Goal: Check status: Check status

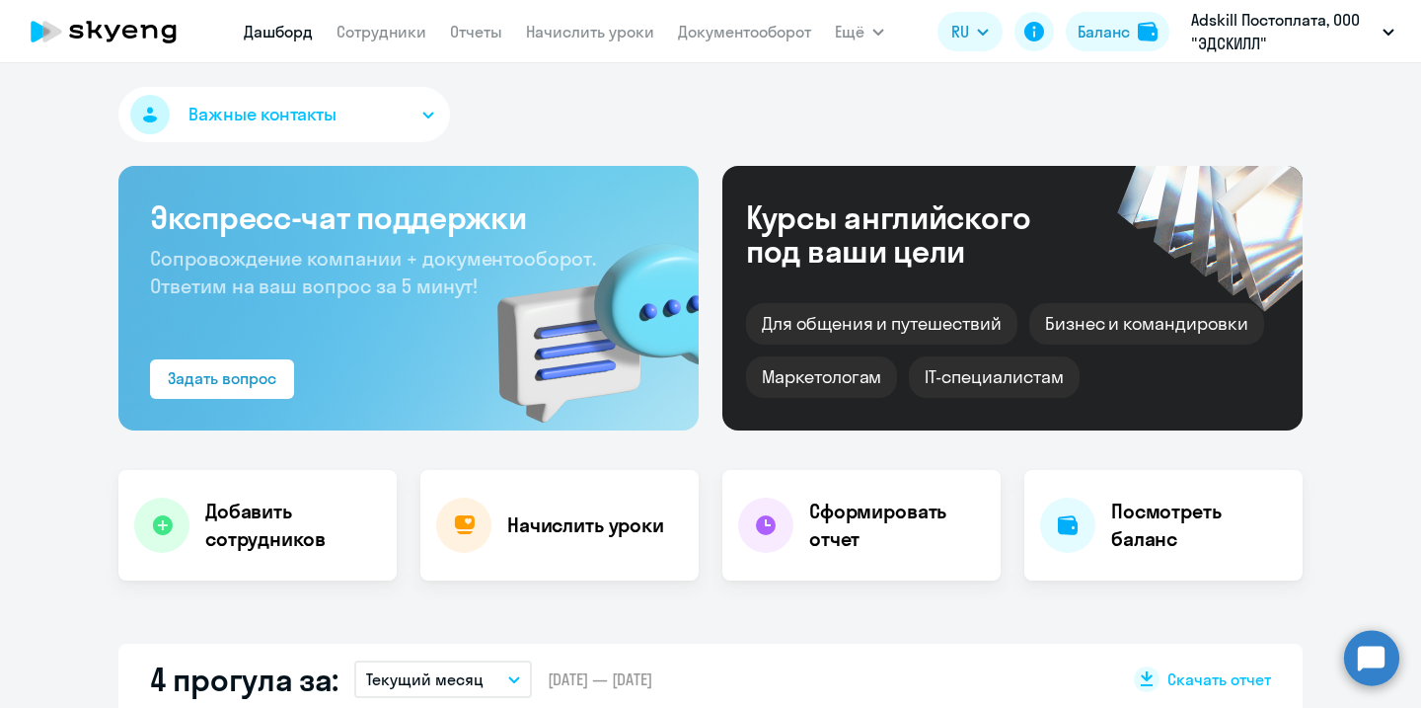
select select "30"
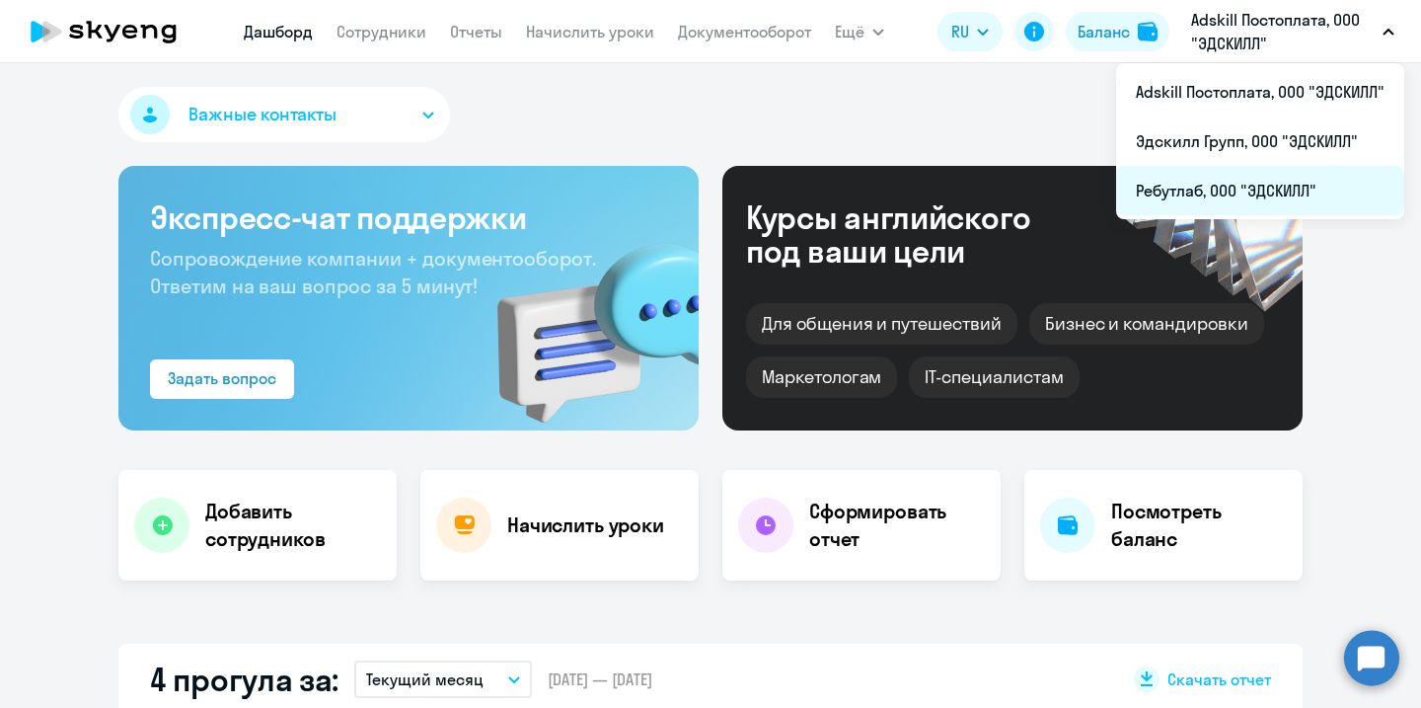
click at [1199, 206] on li "Ребутлаб, ООО "ЭДСКИЛЛ"" at bounding box center [1260, 190] width 288 height 49
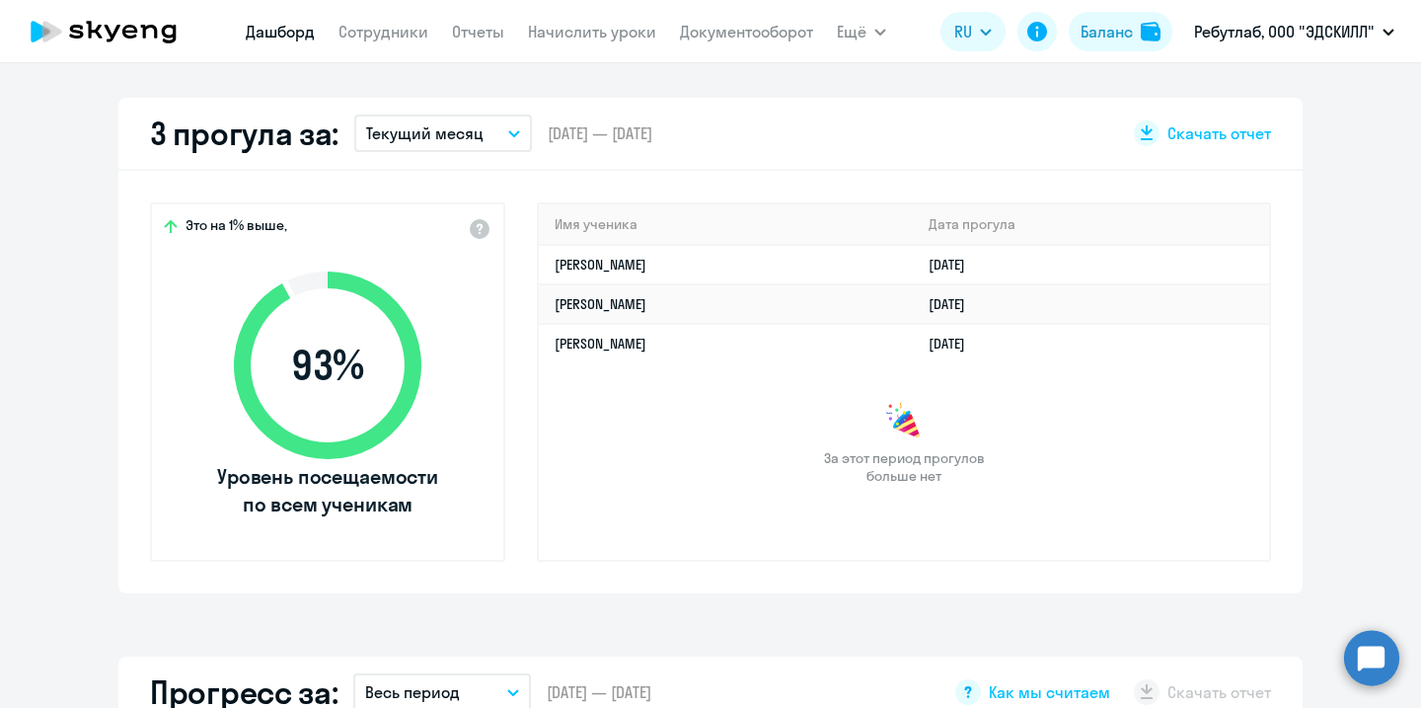
select select "30"
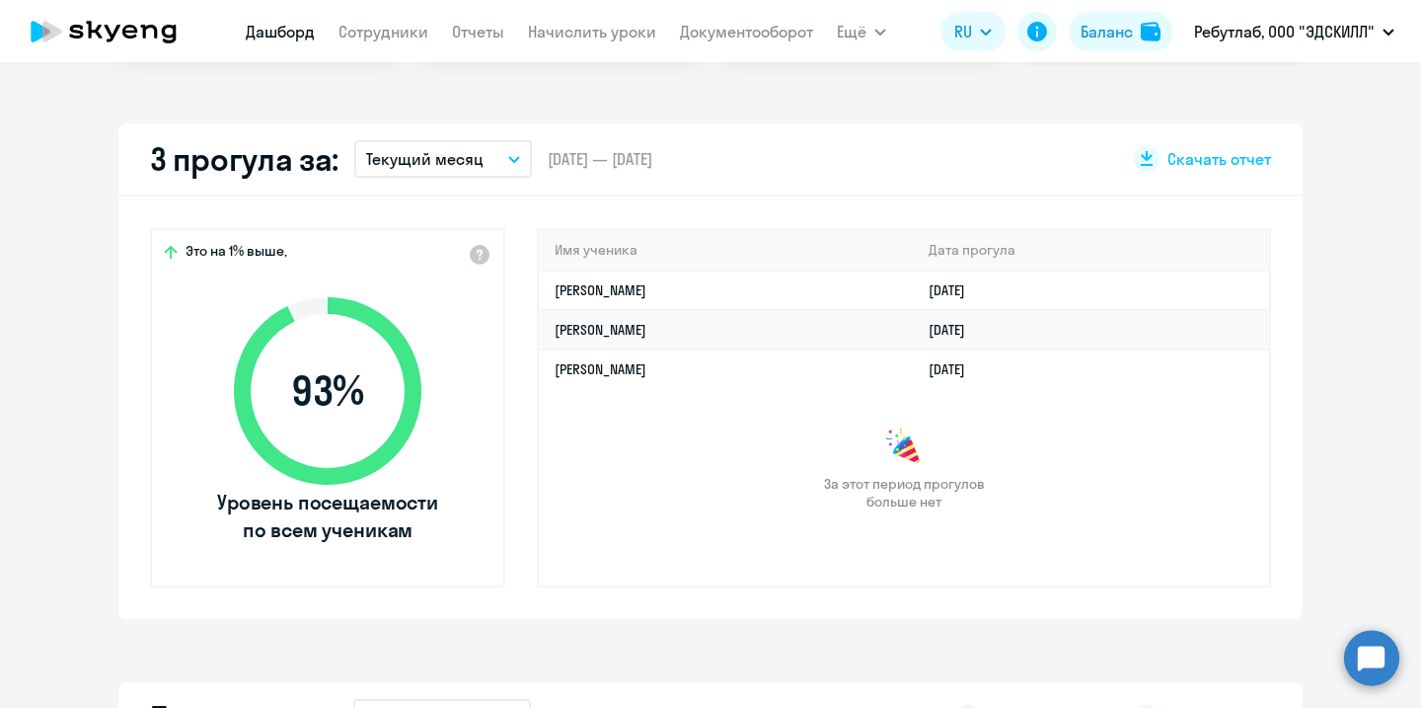
scroll to position [524, 0]
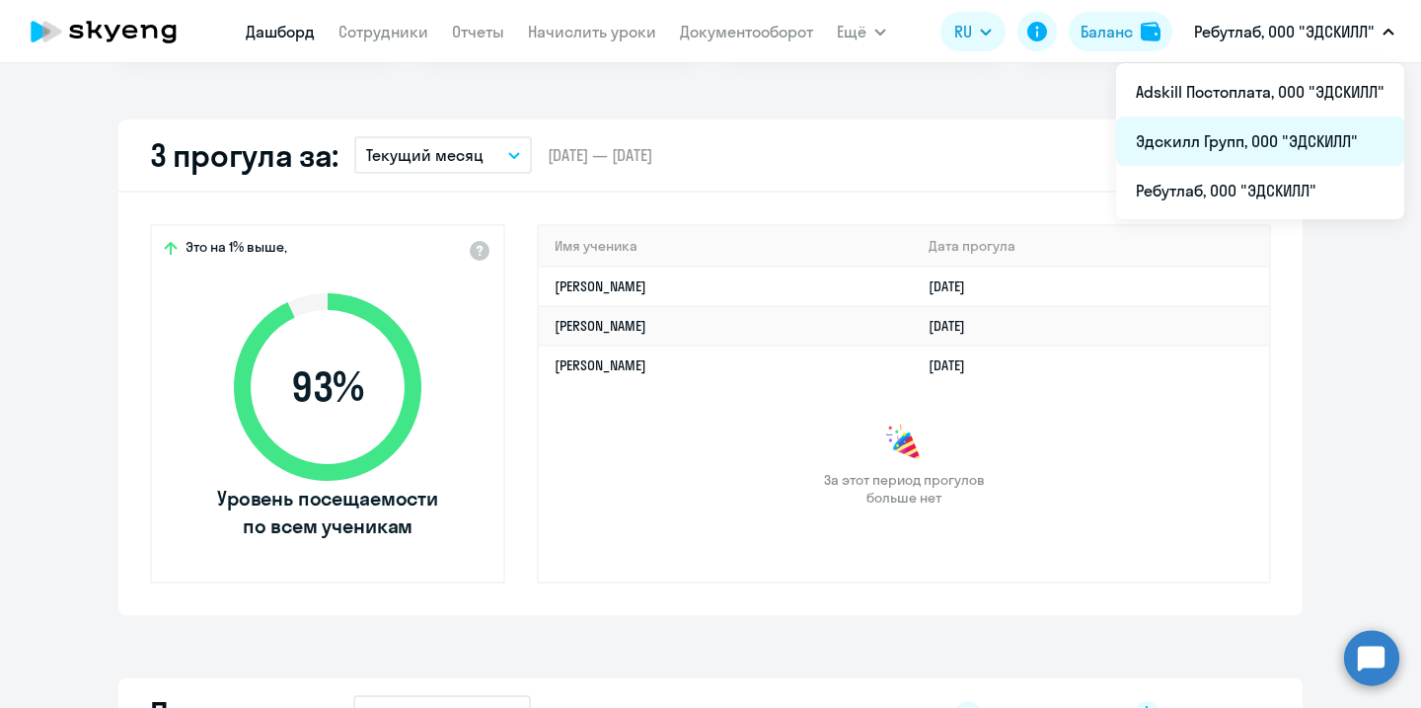
click at [1256, 153] on li "Эдскилл Групп, ООО "ЭДСКИЛЛ"" at bounding box center [1260, 140] width 288 height 49
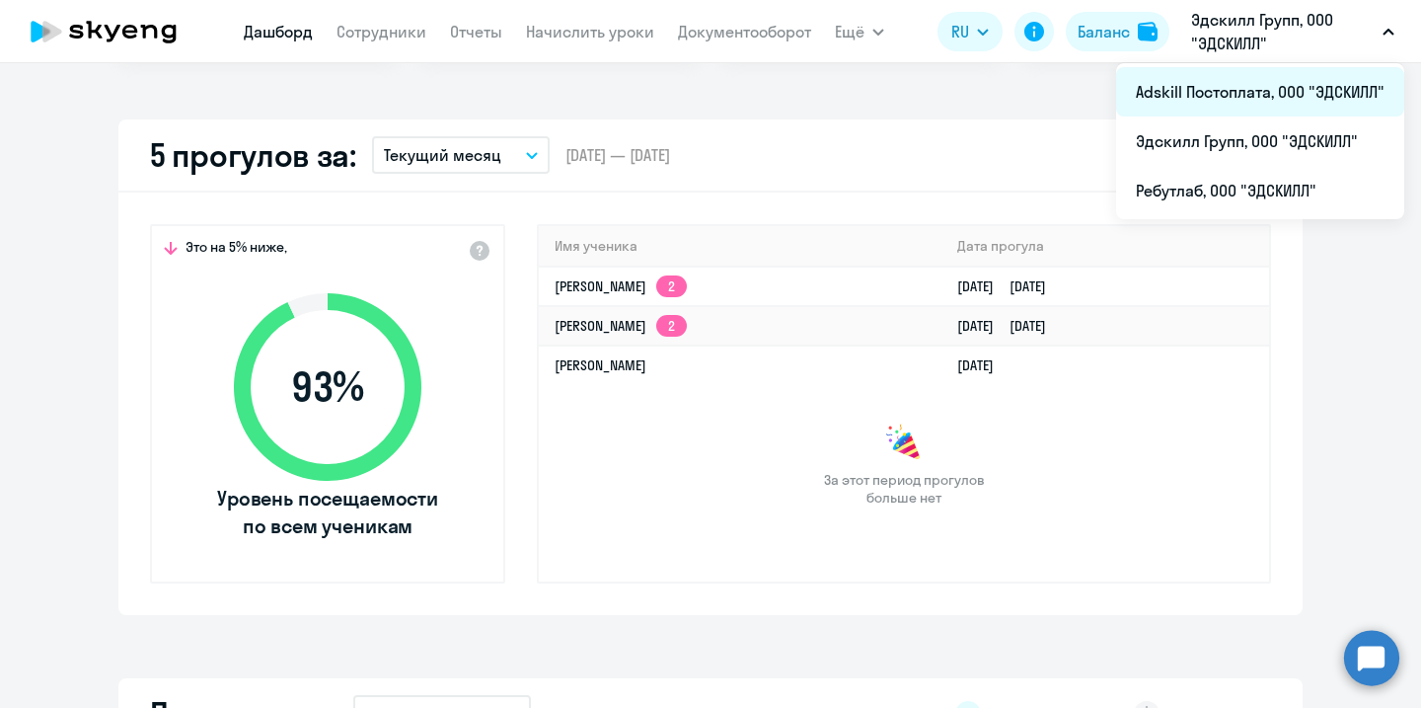
click at [1286, 104] on li "Adskill Постоплата, ООО "ЭДСКИЛЛ"" at bounding box center [1260, 91] width 288 height 49
select select "30"
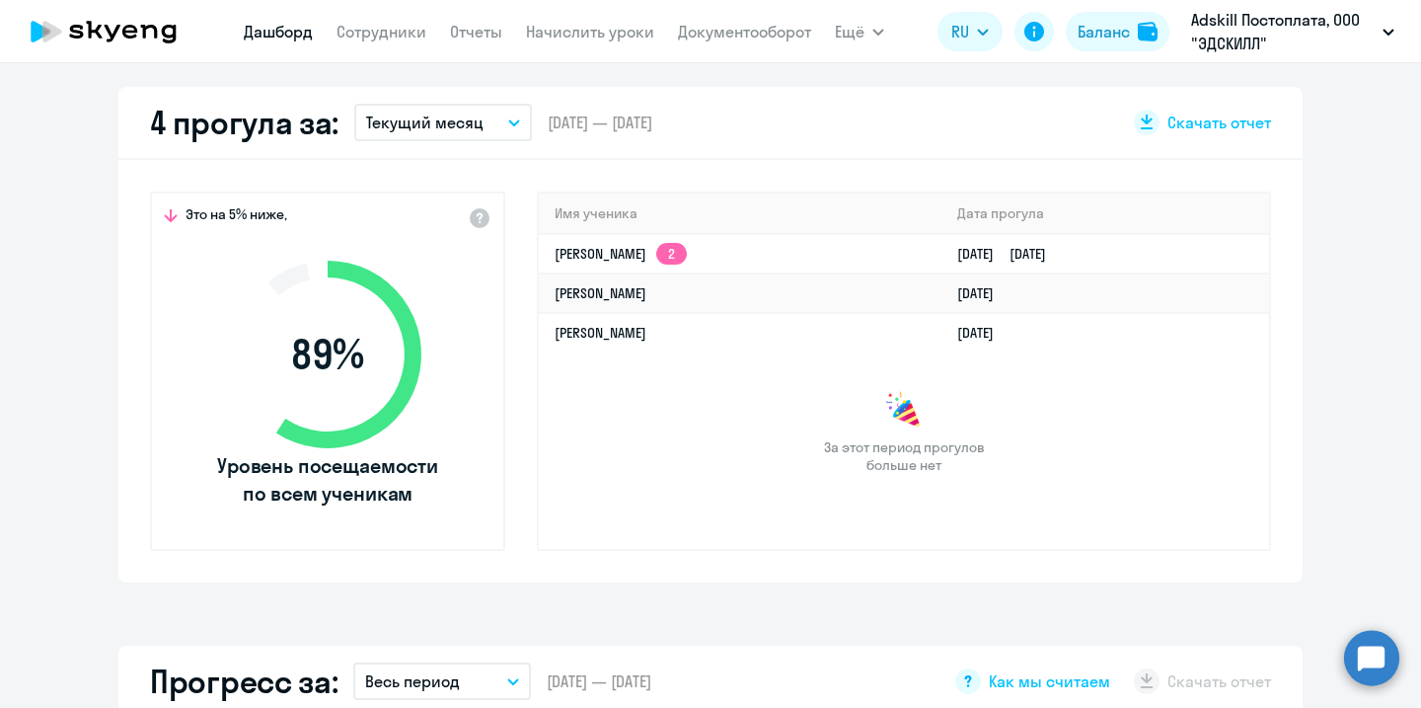
scroll to position [558, 0]
select select "30"
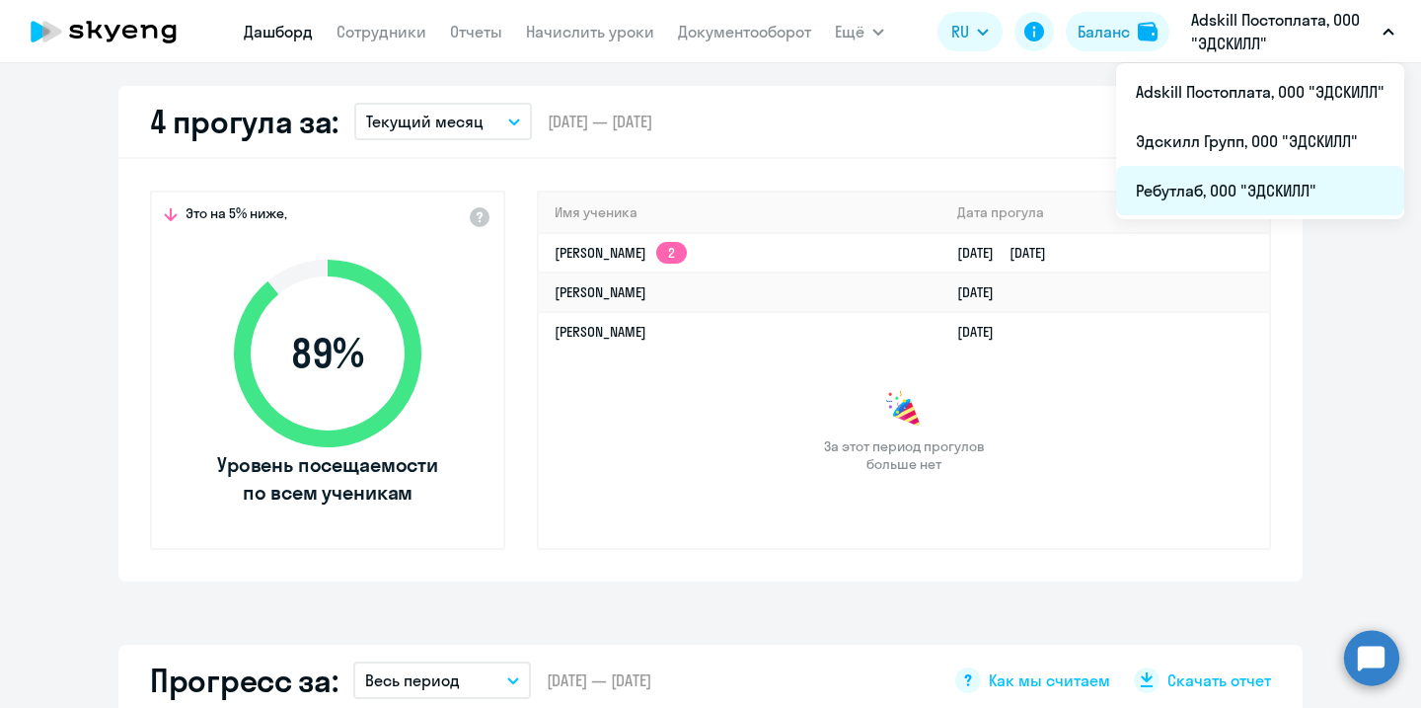
click at [1245, 192] on li "Ребутлаб, ООО "ЭДСКИЛЛ"" at bounding box center [1260, 190] width 288 height 49
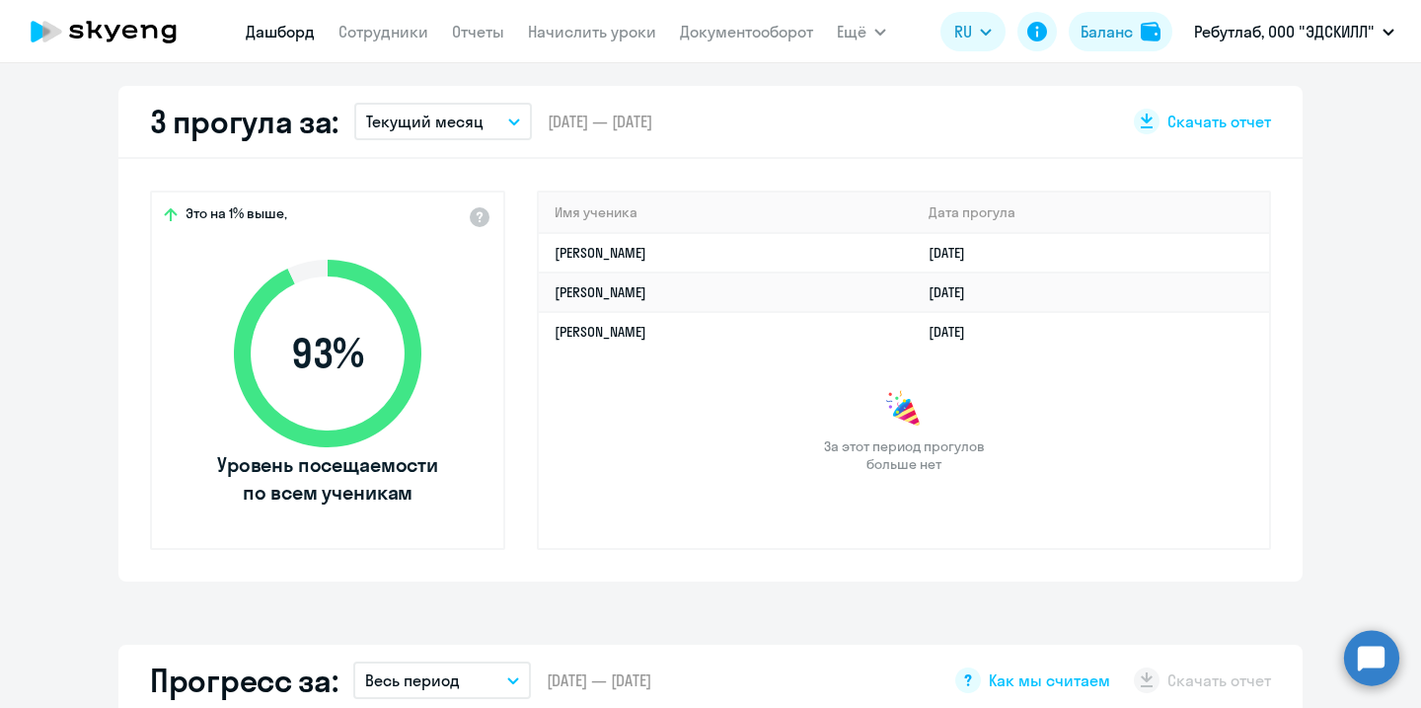
select select "30"
